Goal: Find specific page/section: Find specific page/section

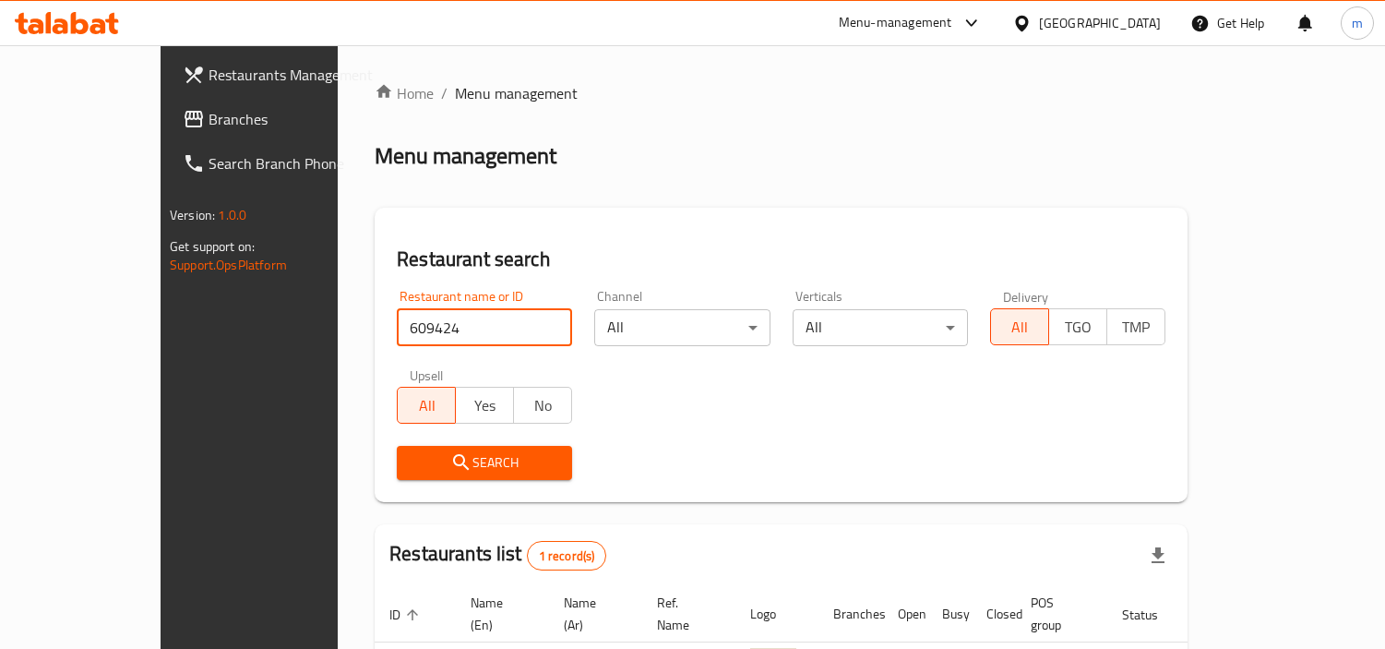
scroll to position [138, 0]
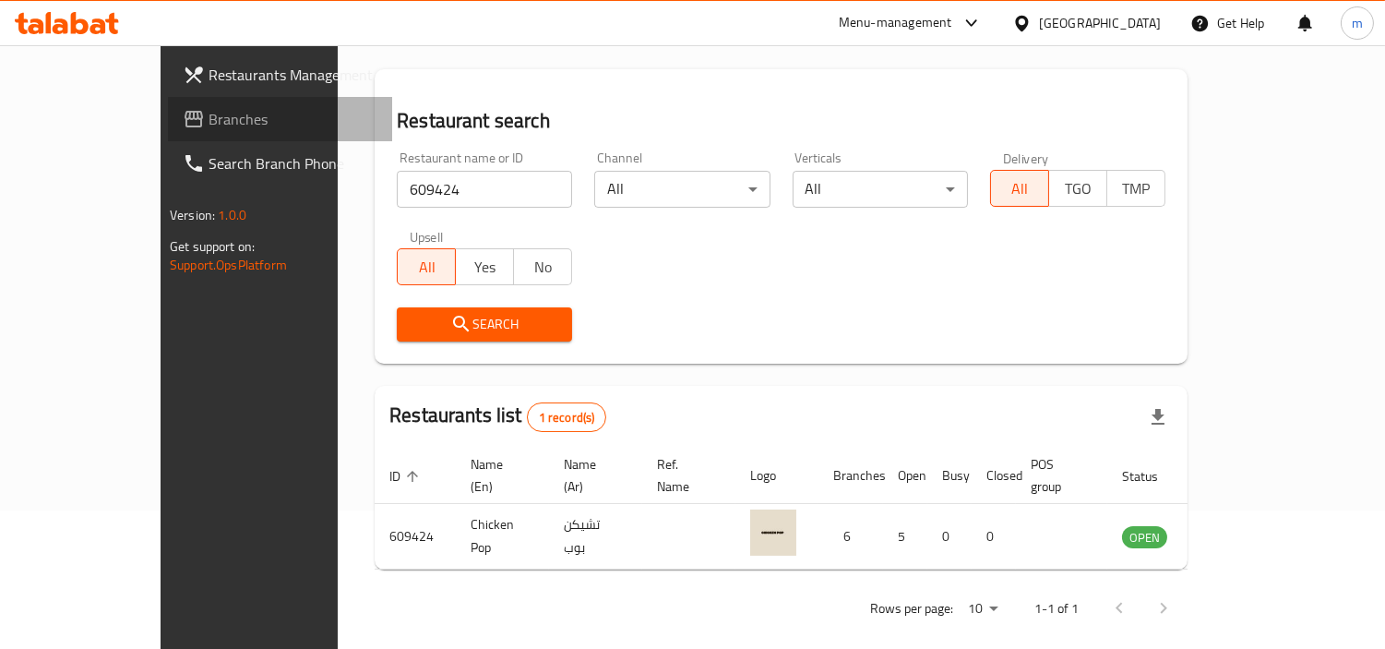
click at [185, 113] on icon at bounding box center [194, 119] width 18 height 17
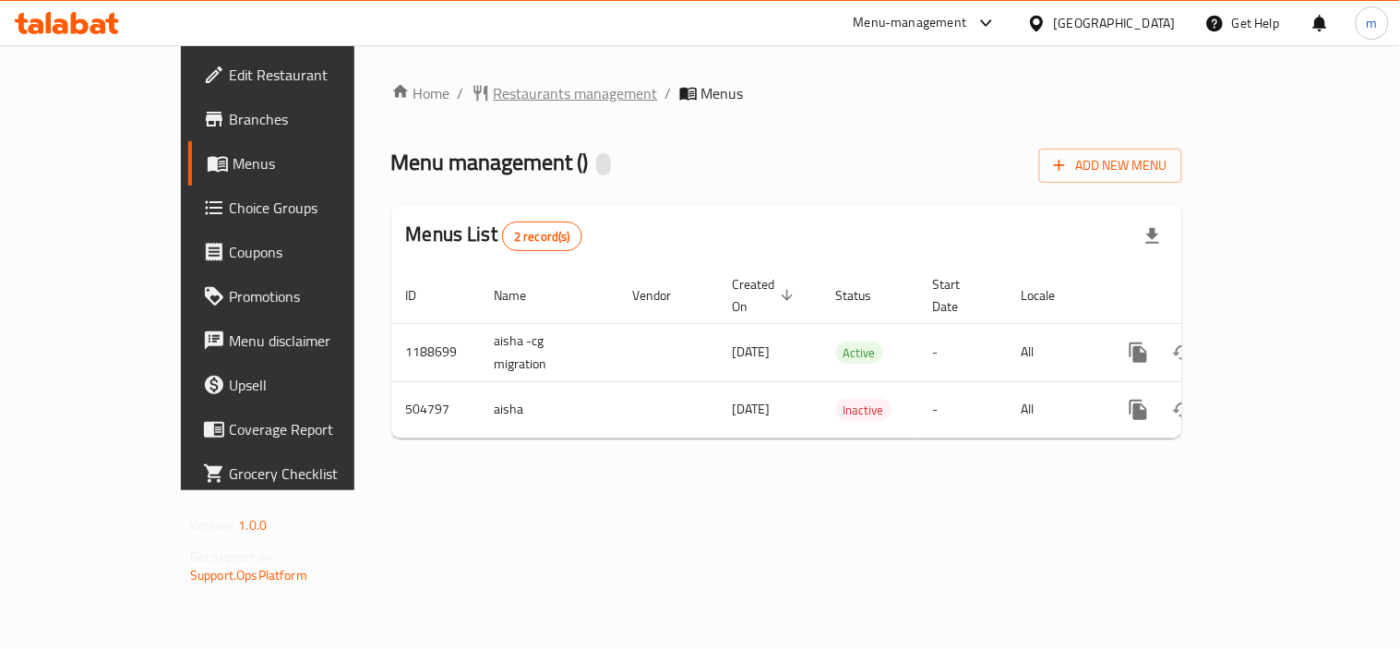
click at [494, 95] on span "Restaurants management" at bounding box center [576, 93] width 164 height 22
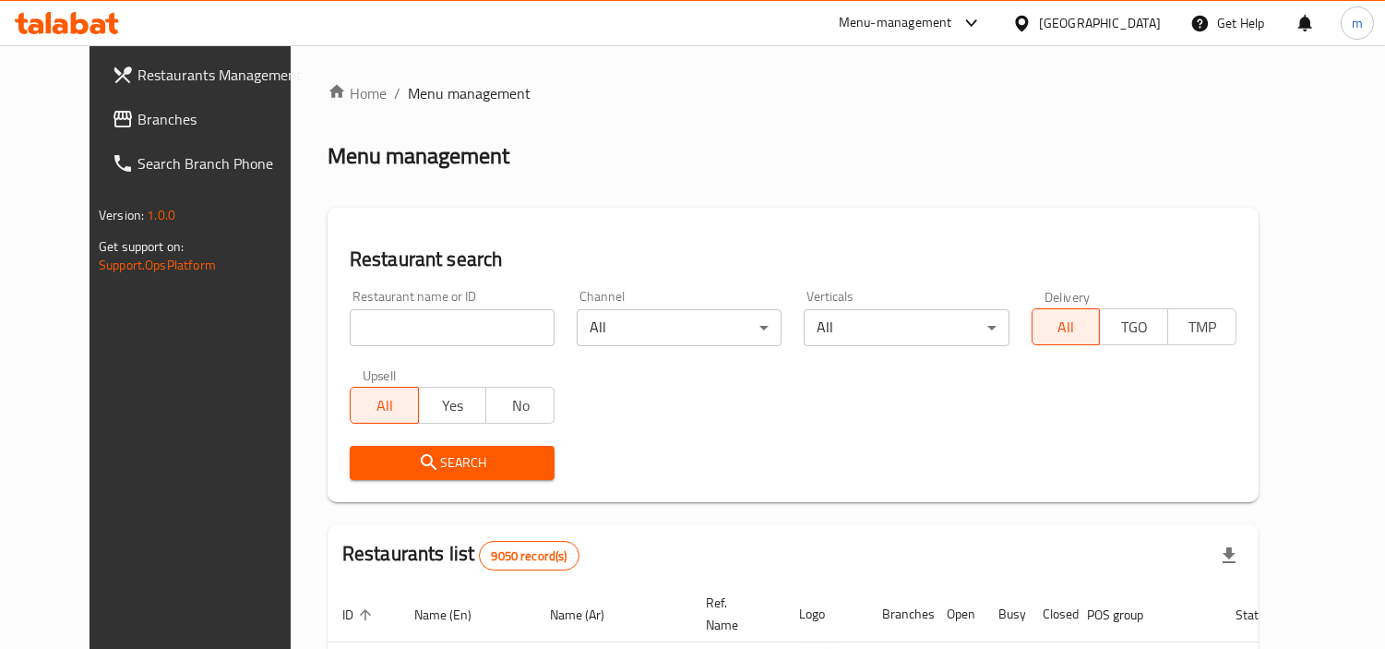
click at [427, 337] on input "search" at bounding box center [452, 327] width 205 height 37
paste input "634738"
type input "634738"
click button "Search" at bounding box center [452, 463] width 205 height 34
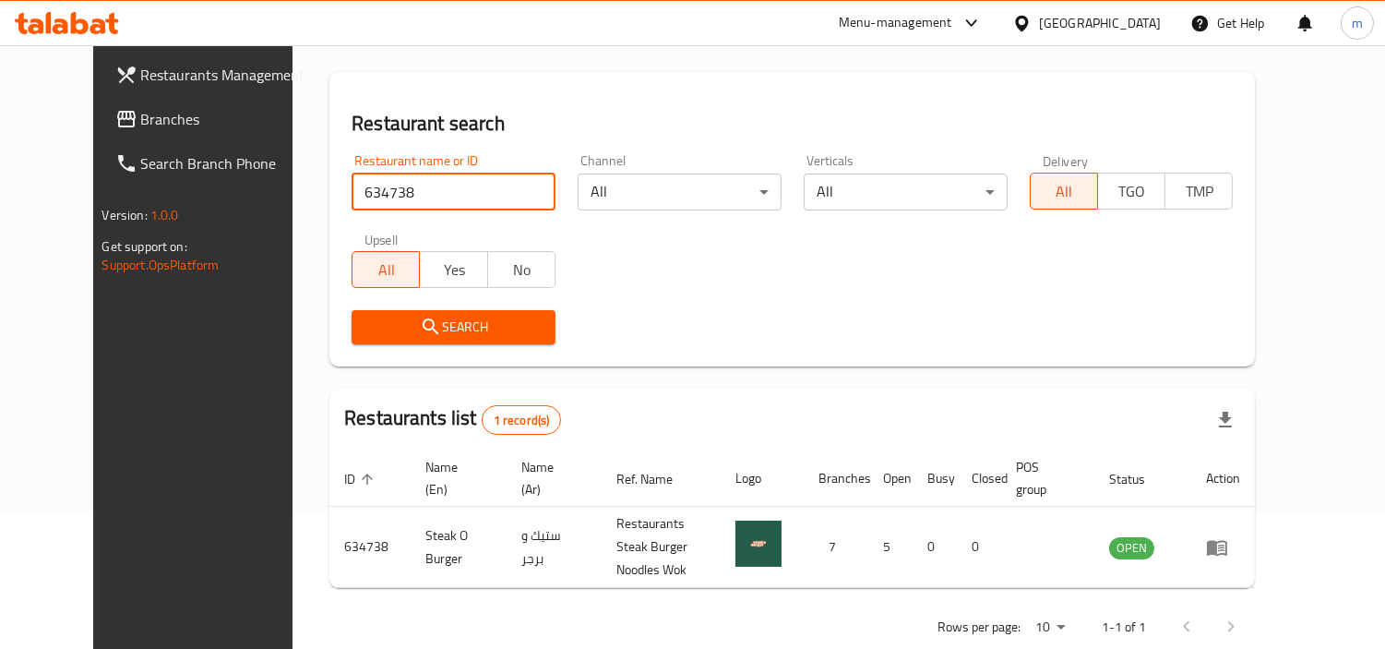
scroll to position [159, 0]
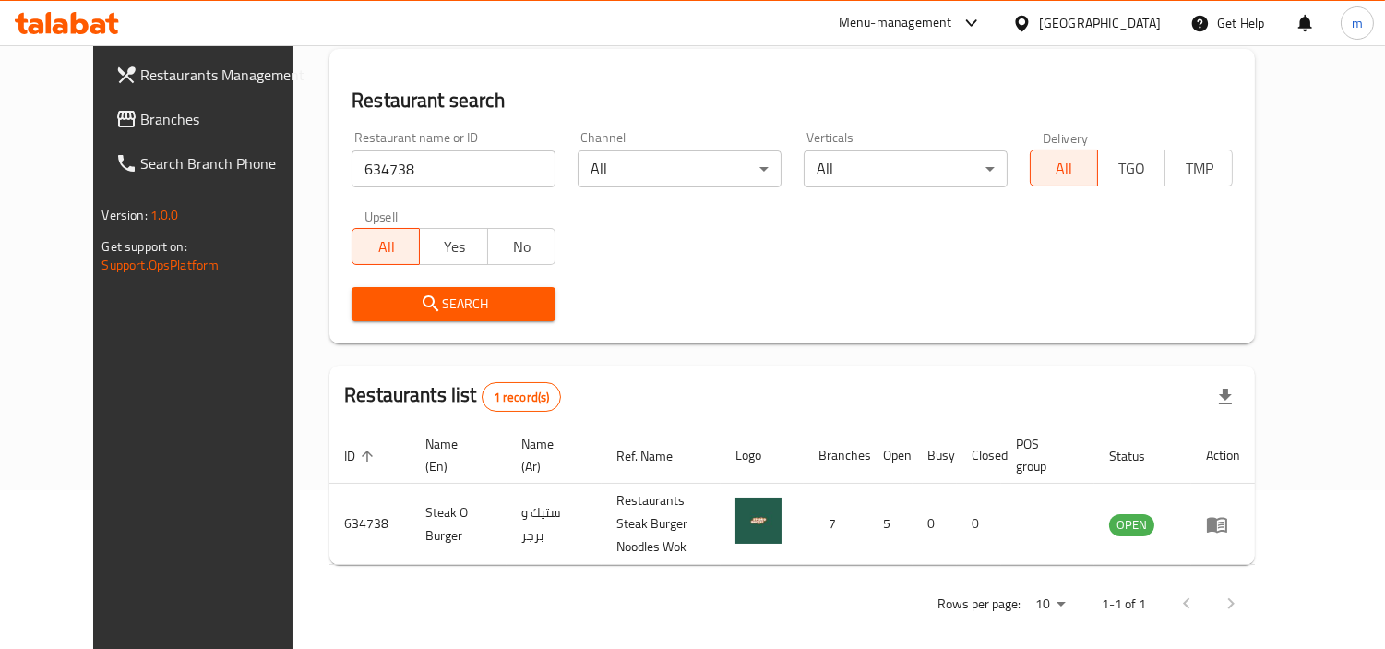
click at [1136, 24] on div "Qatar" at bounding box center [1100, 23] width 122 height 20
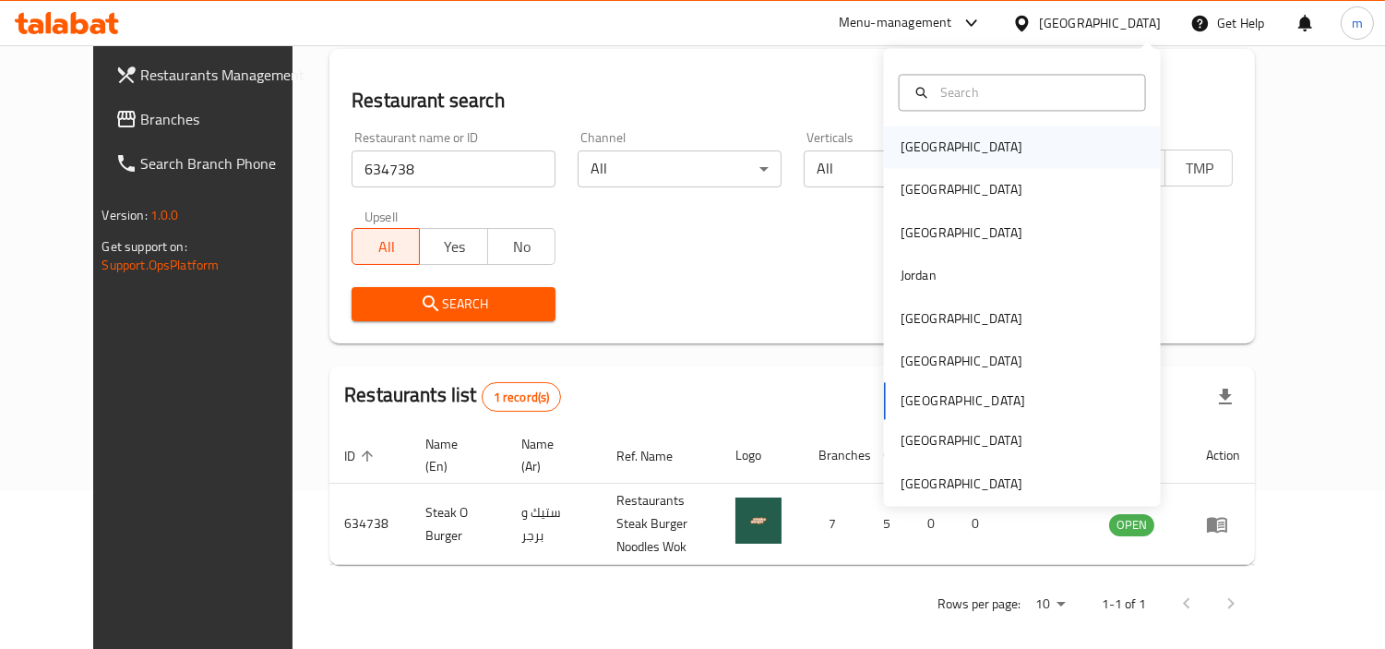
click at [923, 146] on div "[GEOGRAPHIC_DATA]" at bounding box center [961, 147] width 122 height 20
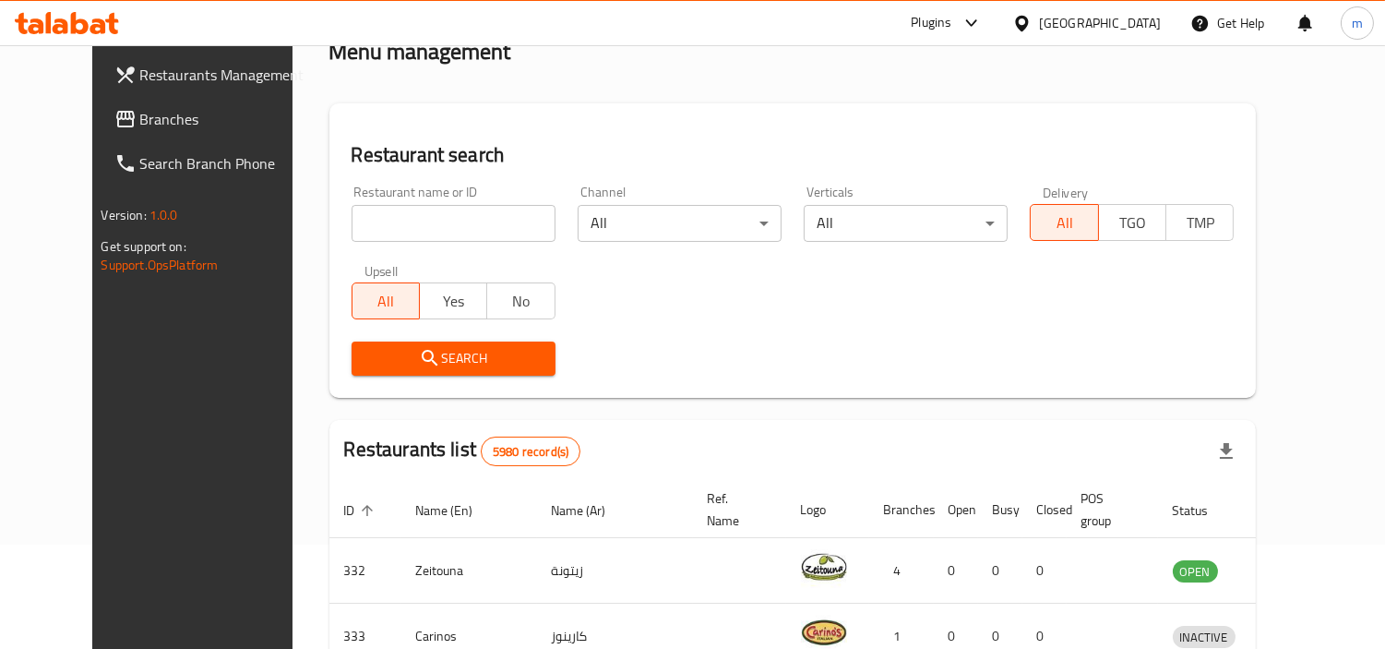
scroll to position [159, 0]
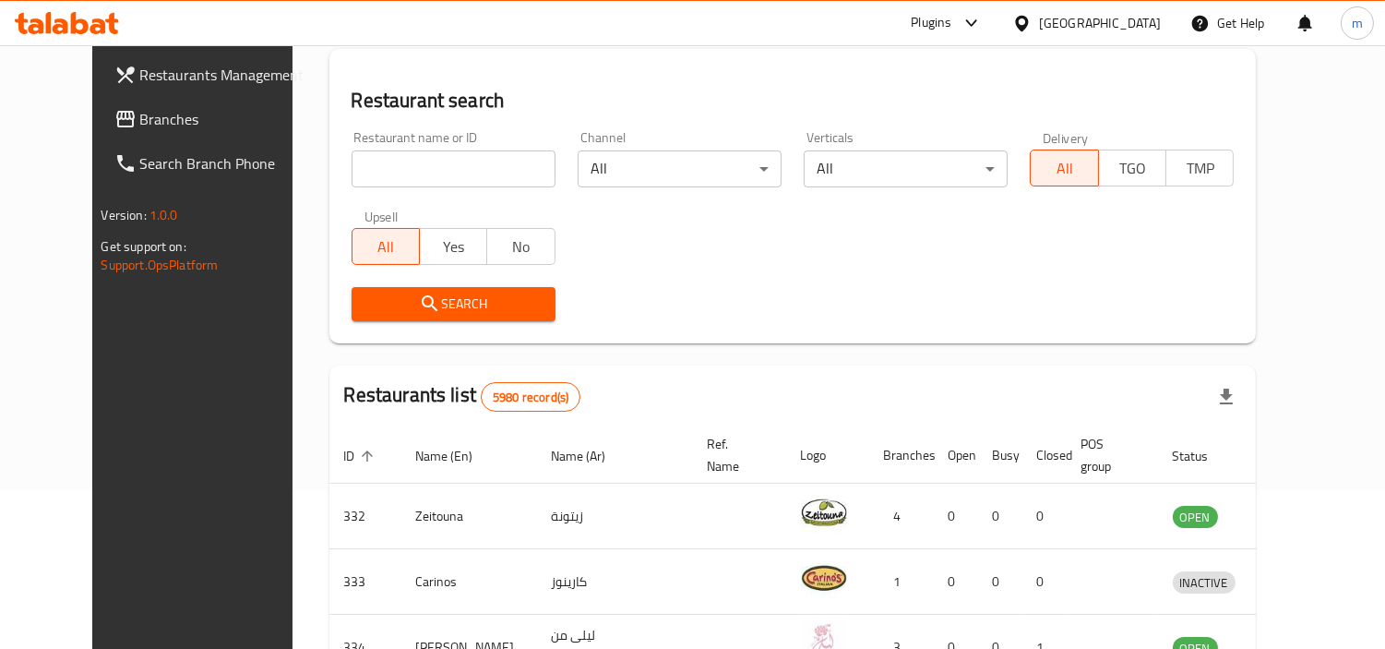
click at [114, 108] on span at bounding box center [127, 119] width 26 height 22
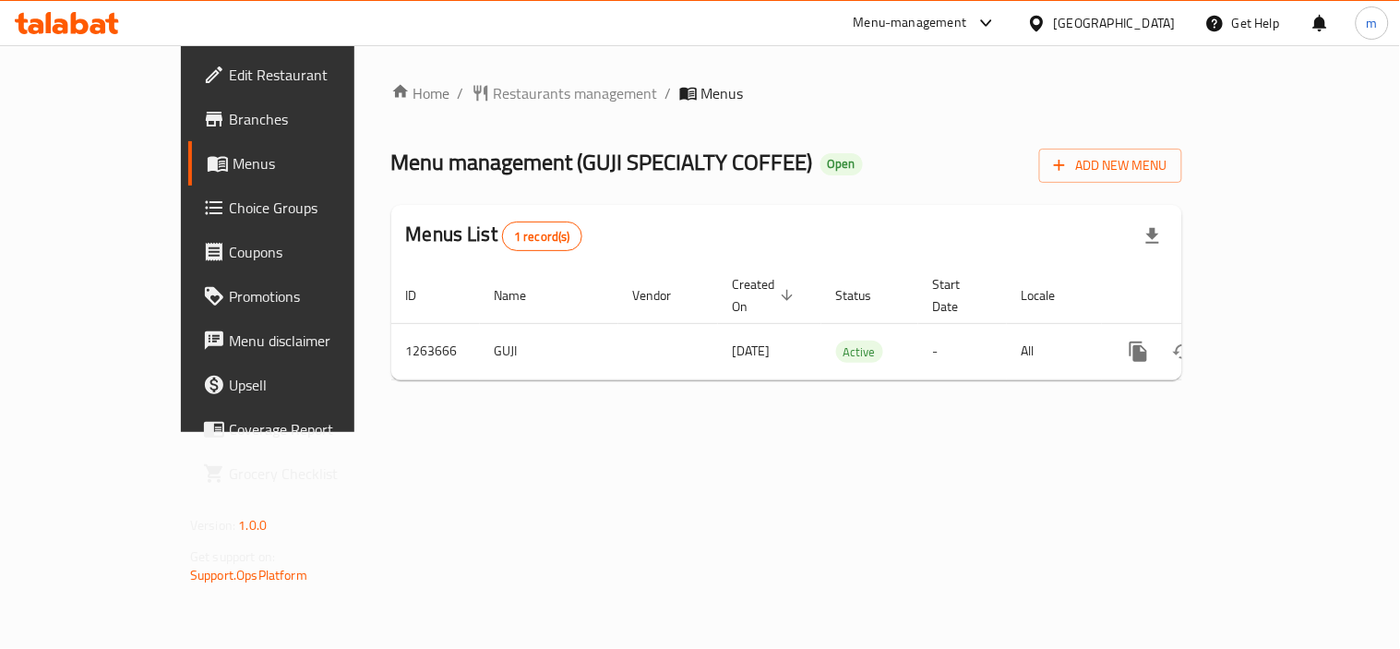
click at [494, 98] on span "Restaurants management" at bounding box center [576, 93] width 164 height 22
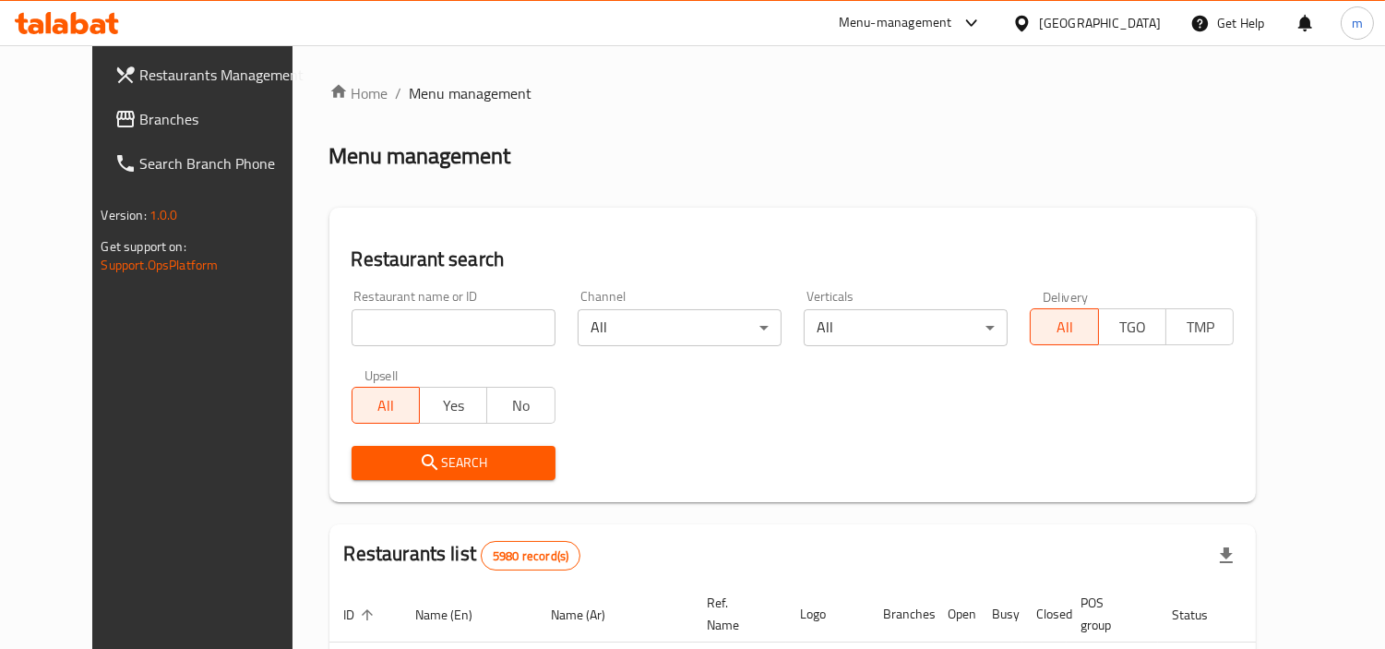
click at [434, 323] on input "search" at bounding box center [453, 327] width 204 height 37
paste input "686054"
type input "686054"
click button "Search" at bounding box center [453, 463] width 204 height 34
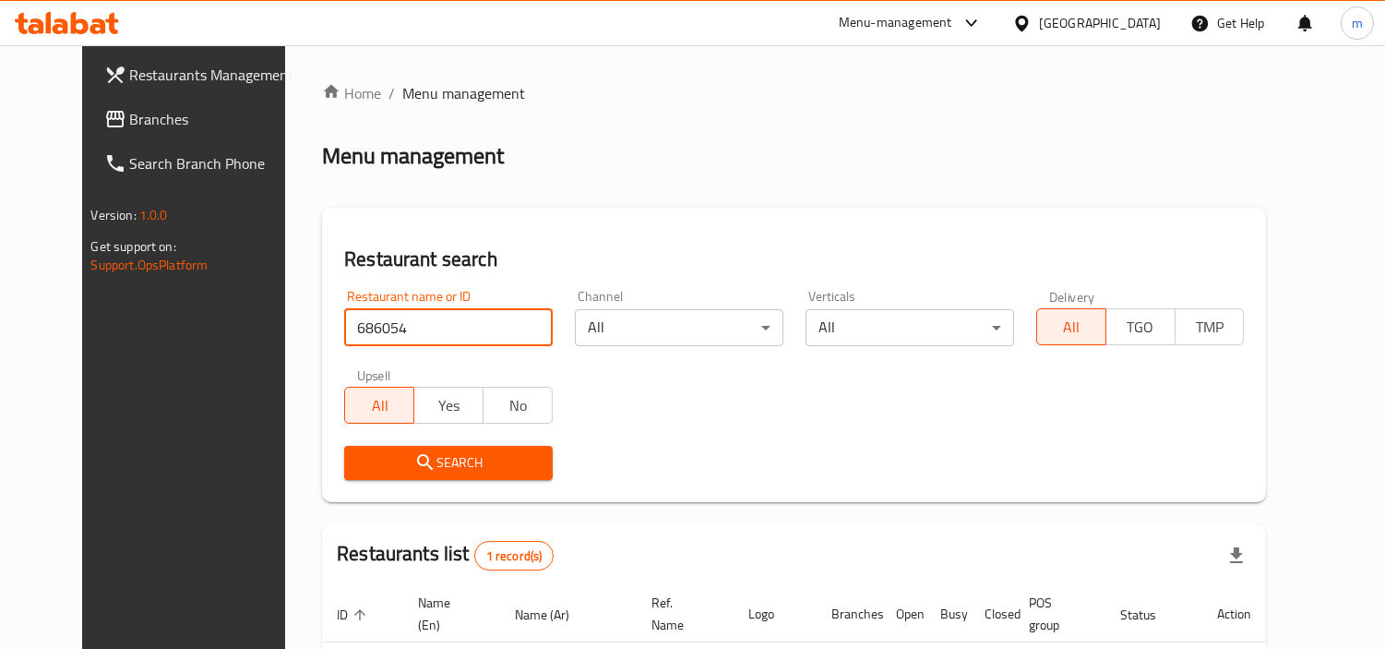
scroll to position [159, 0]
